Goal: Find specific page/section: Find specific page/section

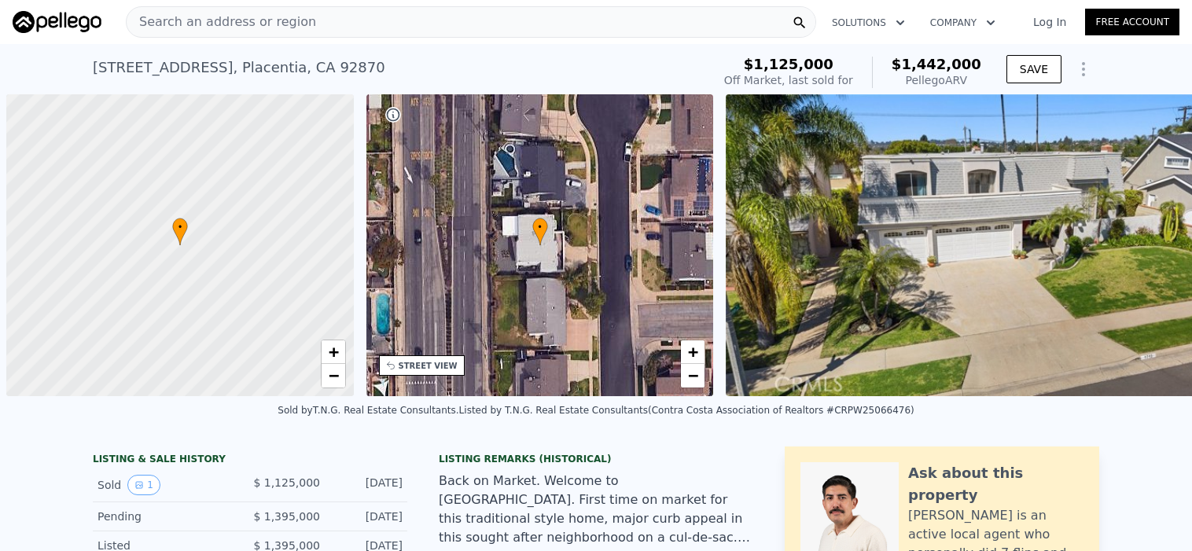
scroll to position [0, 6]
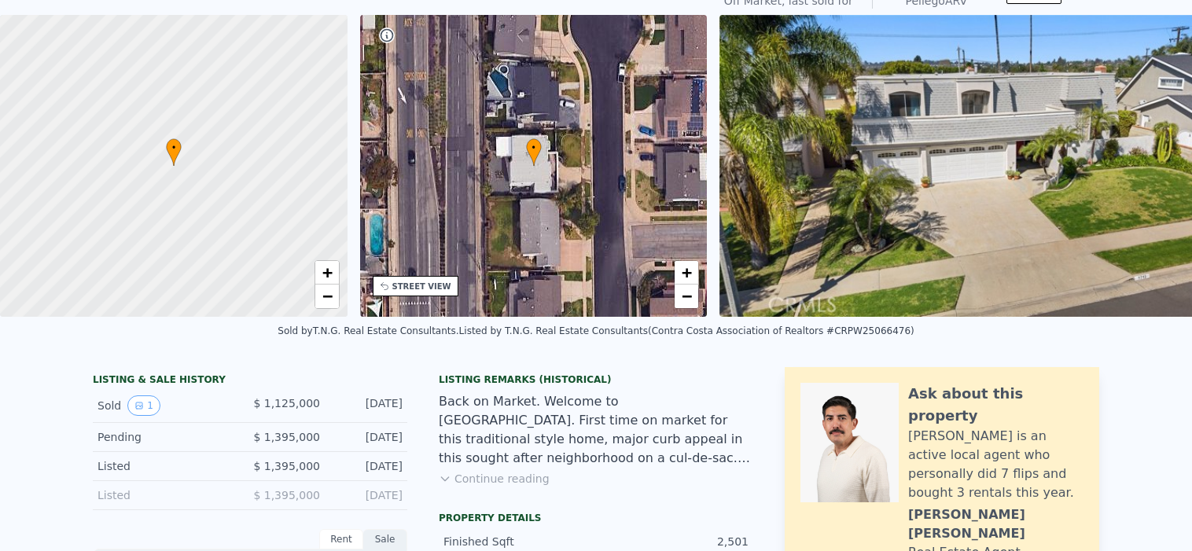
scroll to position [6, 0]
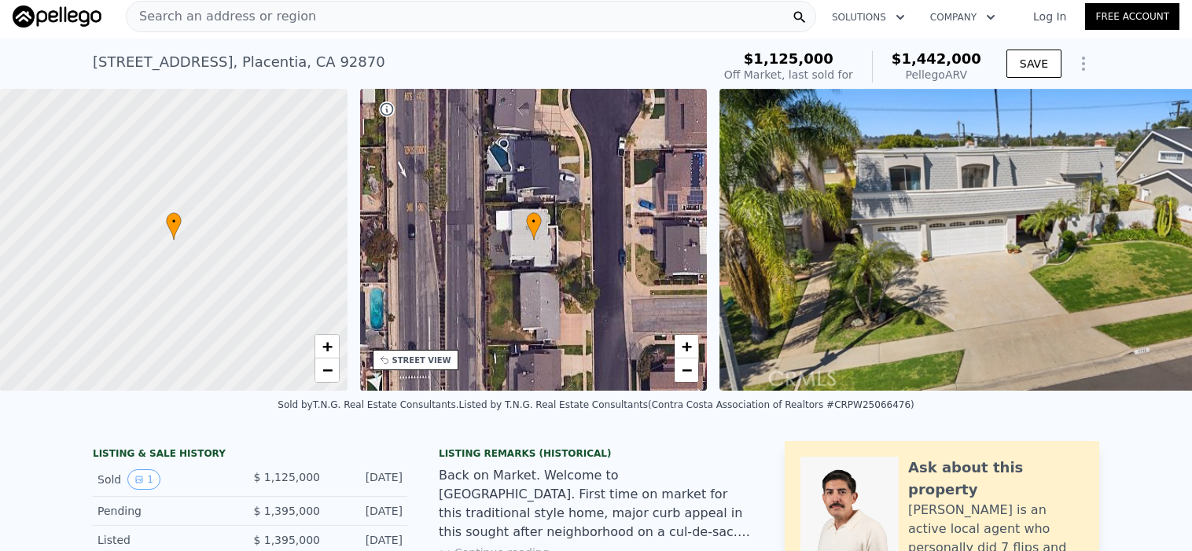
click at [210, 14] on span "Search an address or region" at bounding box center [222, 16] width 190 height 19
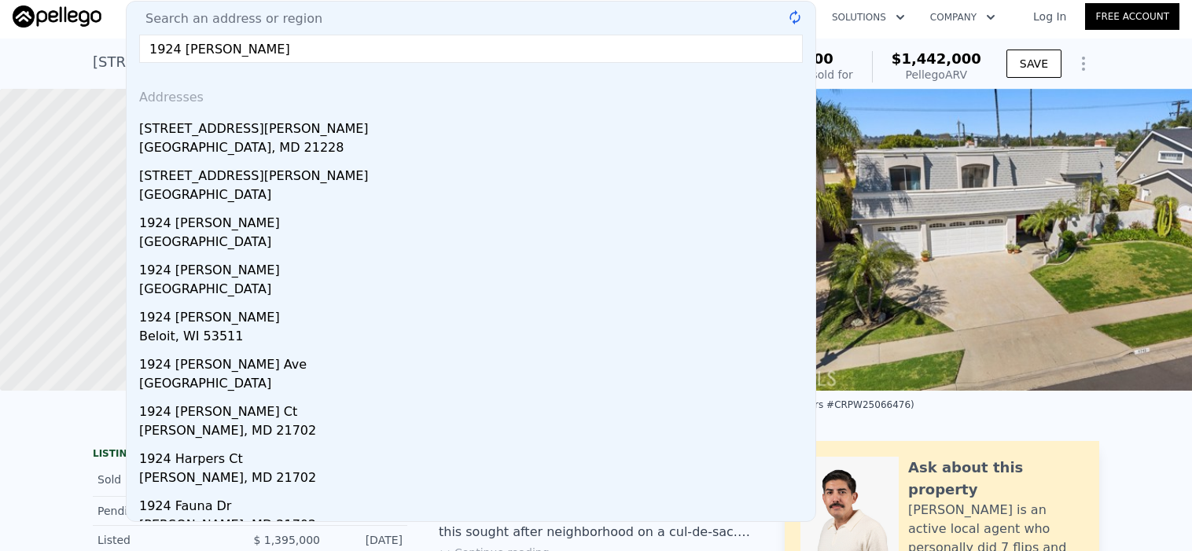
type input "1924 frederick st"
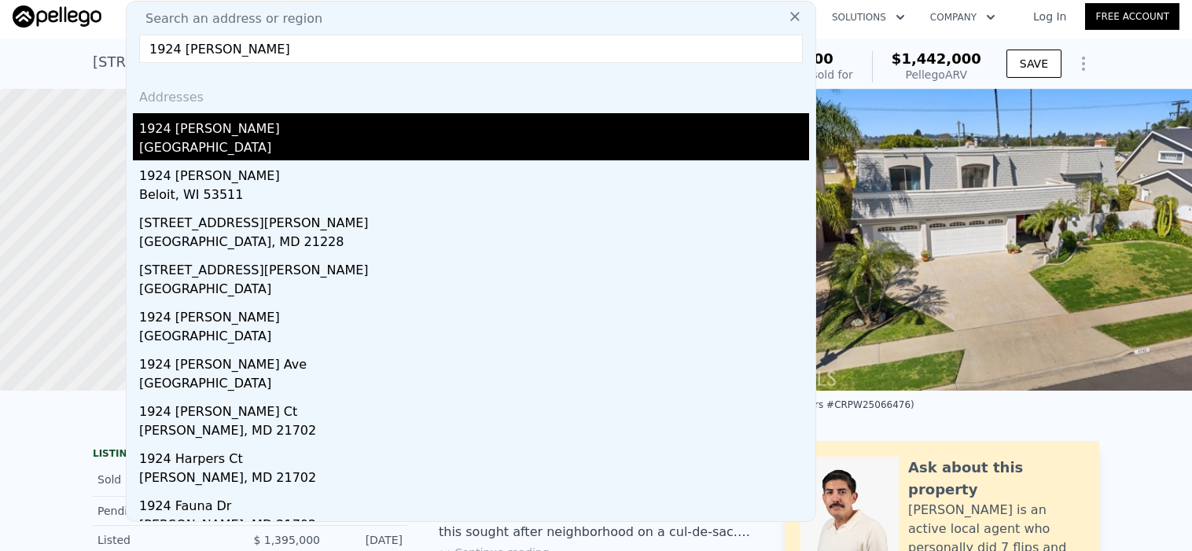
click at [233, 132] on div "1924 Frederick St" at bounding box center [474, 125] width 670 height 25
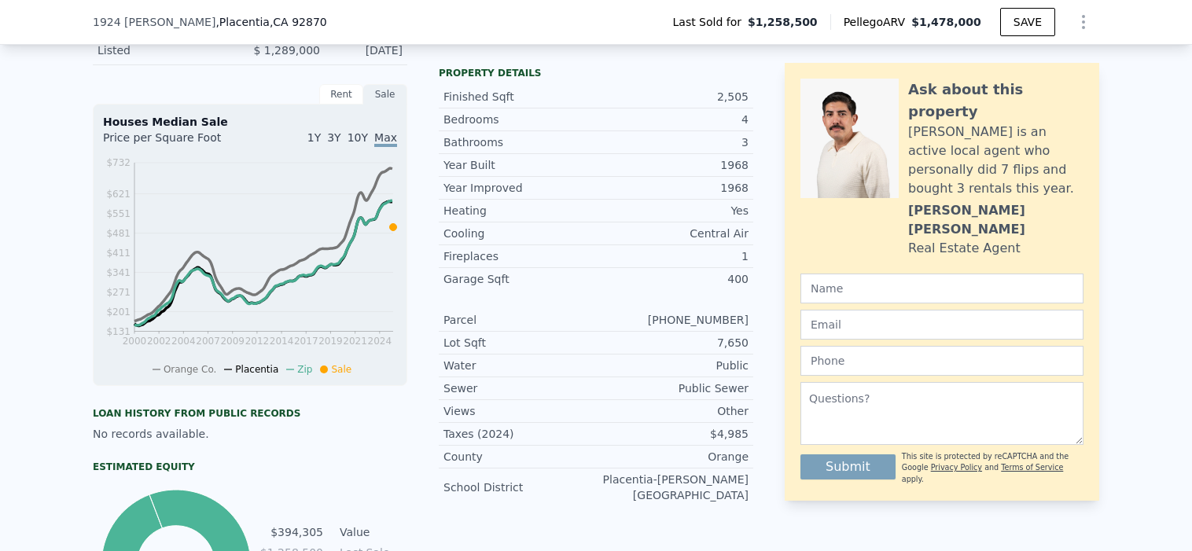
scroll to position [517, 0]
